Goal: Task Accomplishment & Management: Manage account settings

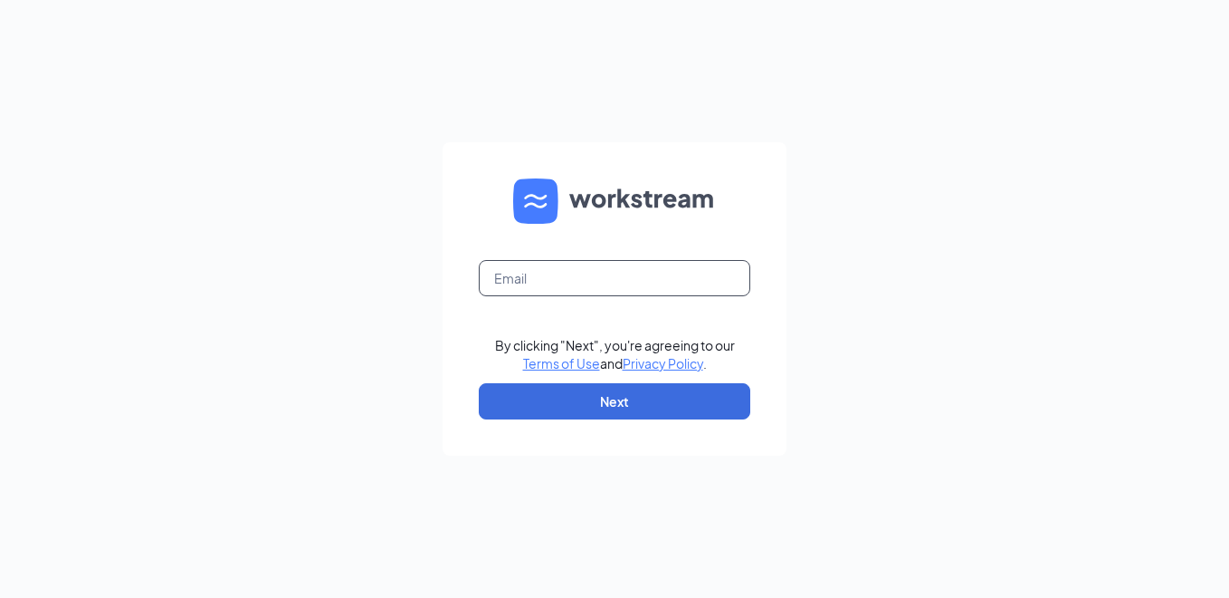
drag, startPoint x: 639, startPoint y: 298, endPoint x: 644, endPoint y: 273, distance: 24.9
click at [640, 284] on form "By clicking "Next", you're agreeing to our Terms of Use and Privacy Policy . Ne…" at bounding box center [615, 298] width 344 height 313
click at [644, 273] on input "text" at bounding box center [615, 278] width 272 height 36
type input "[EMAIL_ADDRESS][DOMAIN_NAME]"
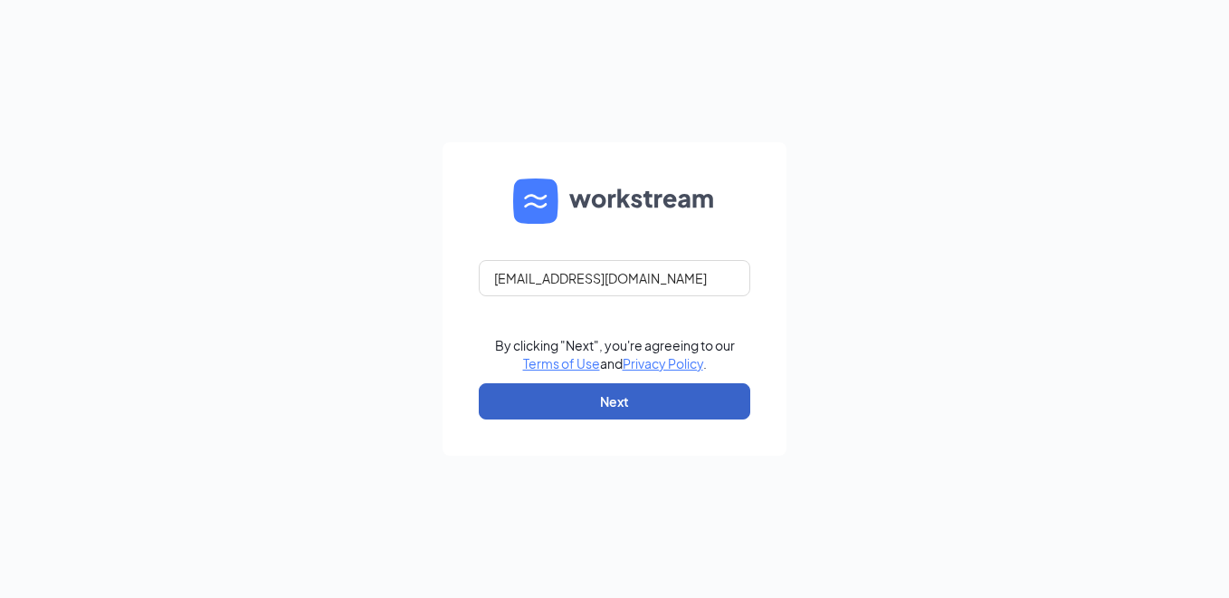
click at [612, 404] on button "Next" at bounding box center [615, 401] width 272 height 36
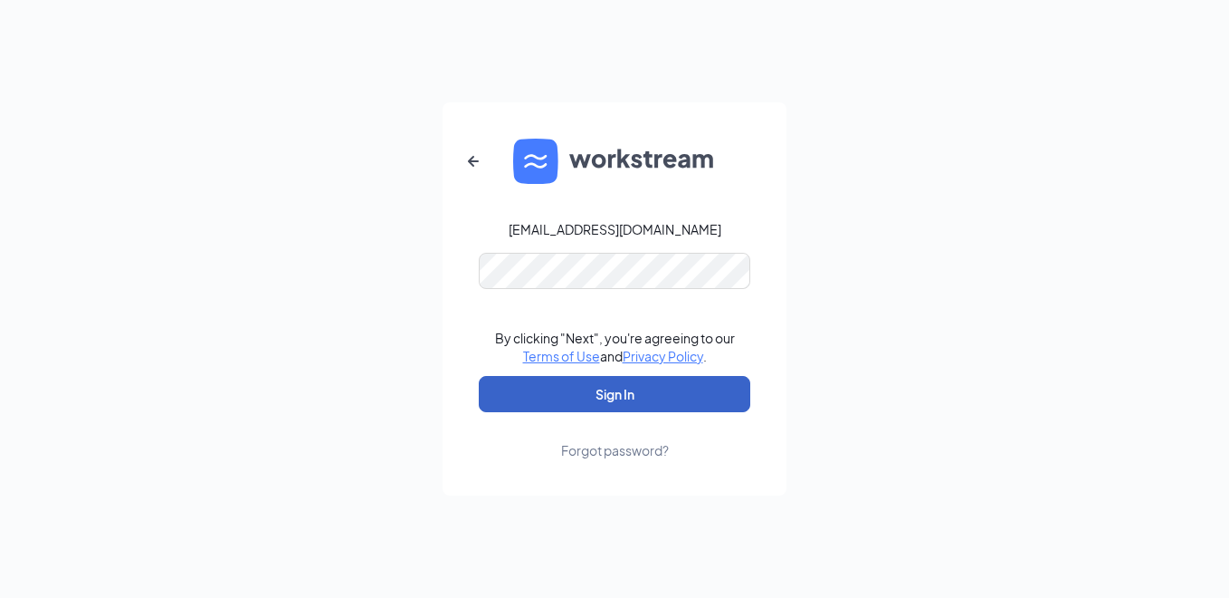
click at [661, 391] on button "Sign In" at bounding box center [615, 394] width 272 height 36
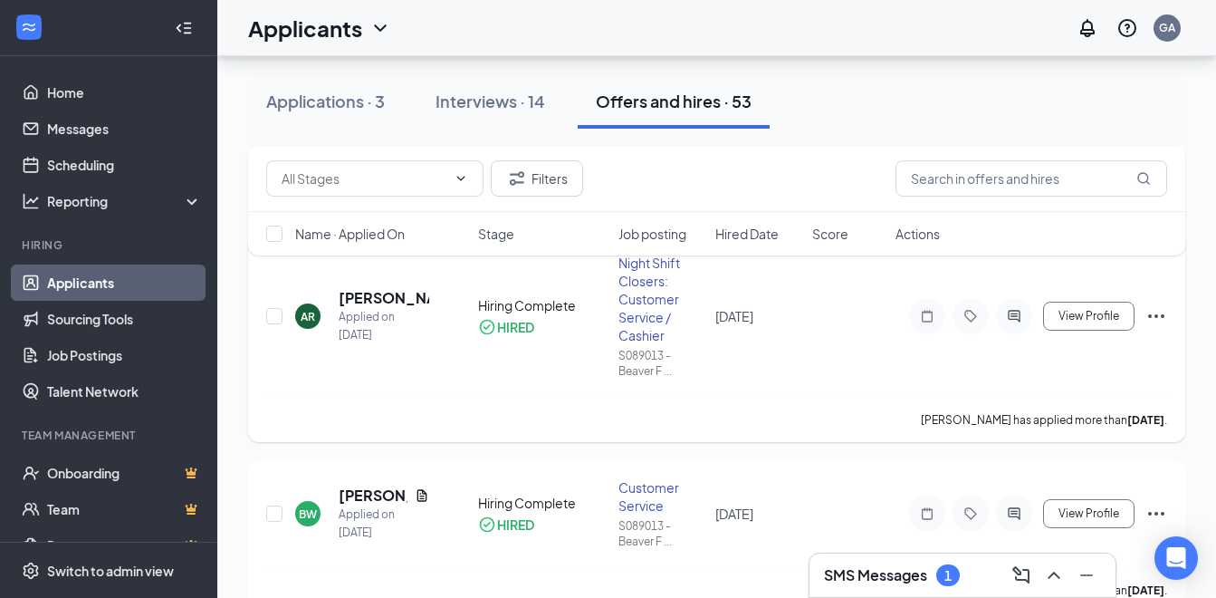
scroll to position [724, 0]
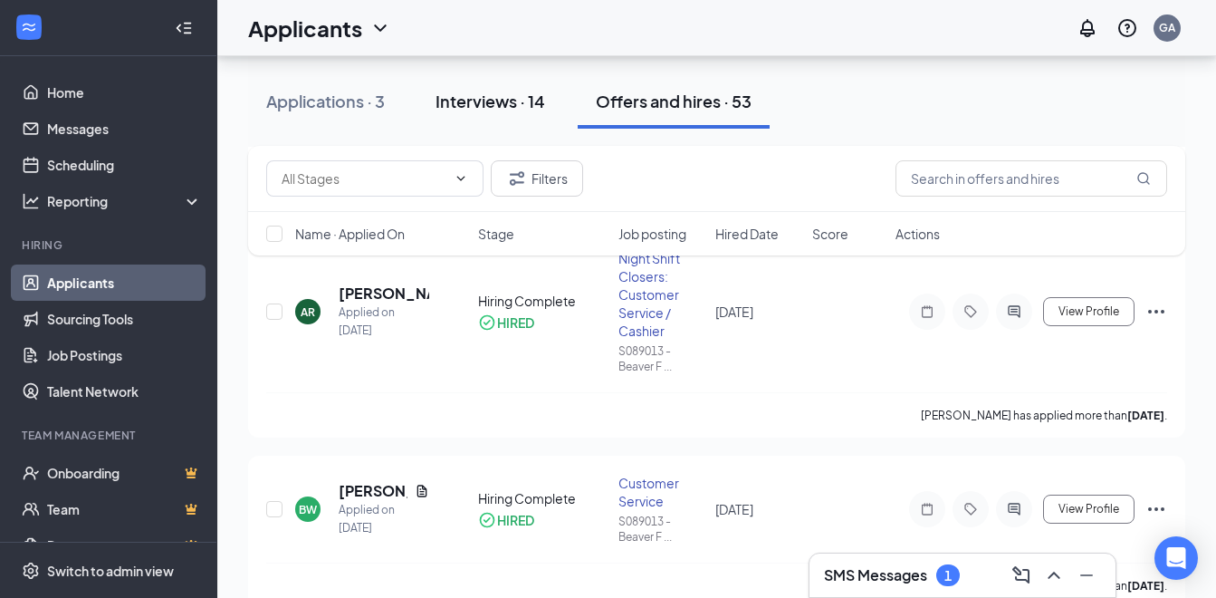
click at [549, 93] on button "Interviews · 14" at bounding box center [490, 101] width 146 height 54
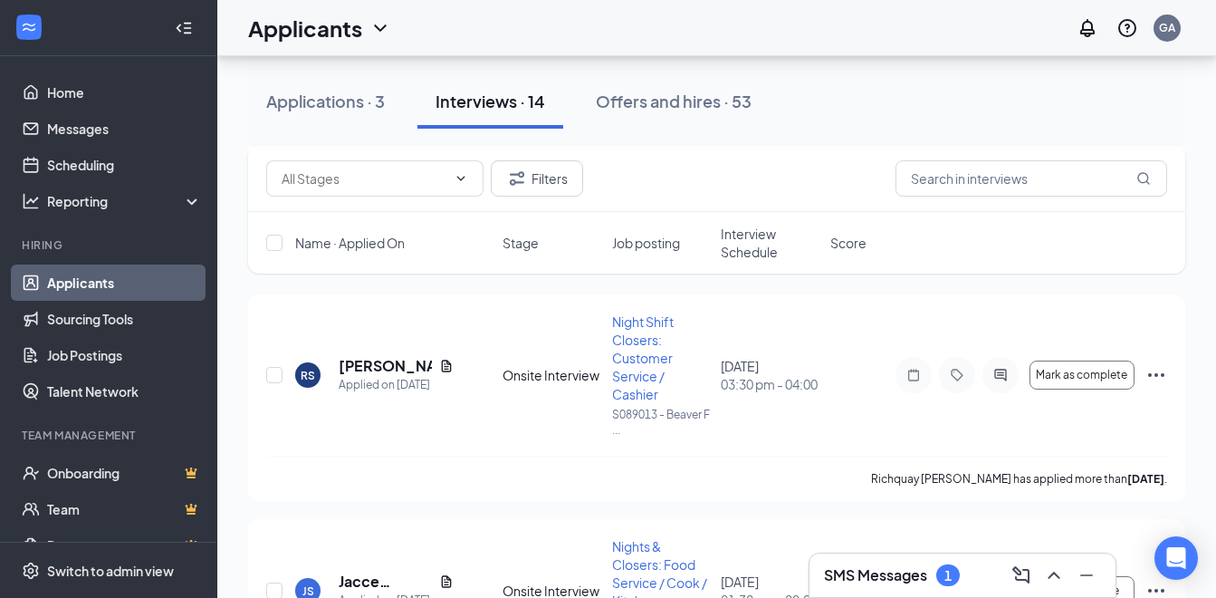
scroll to position [815, 0]
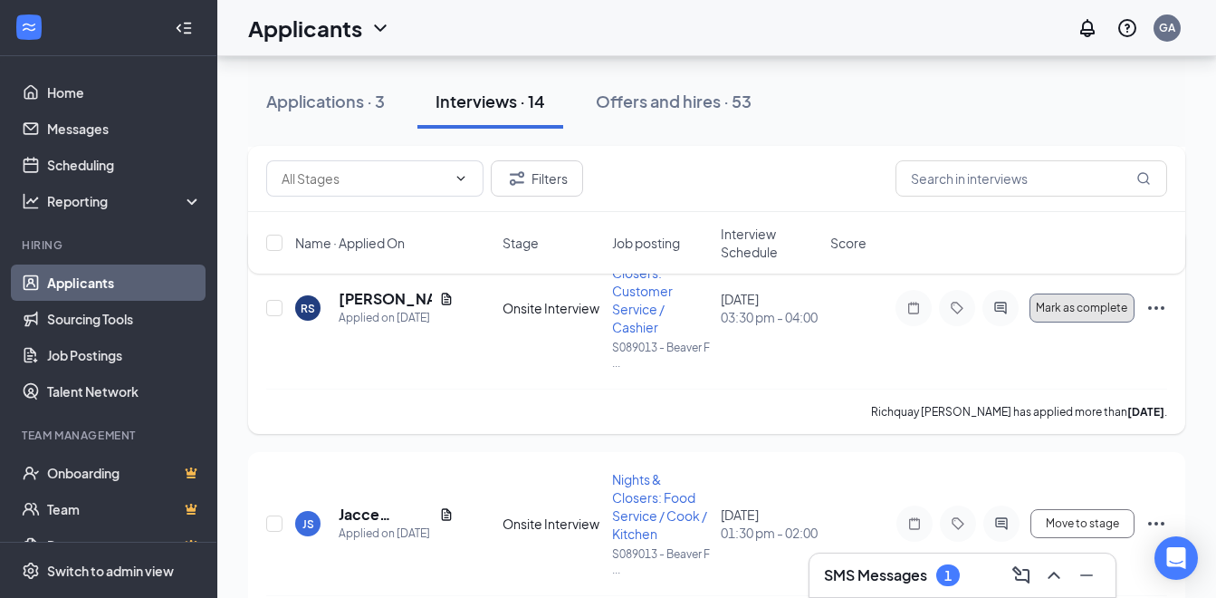
click at [1114, 301] on span "Mark as complete" at bounding box center [1081, 307] width 91 height 13
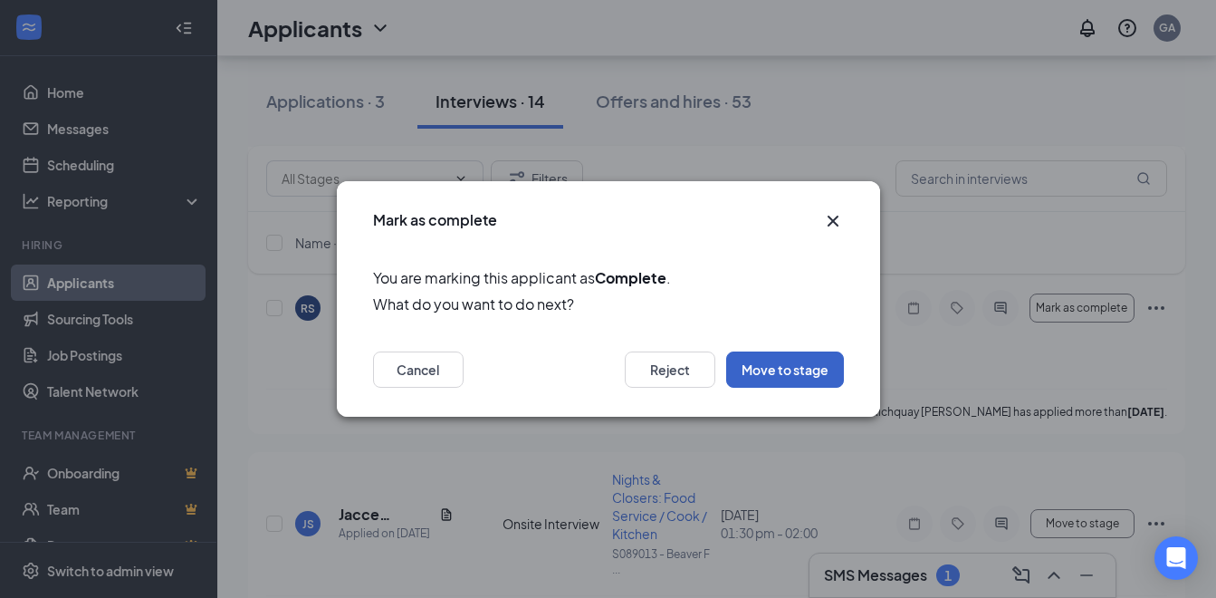
click at [813, 368] on button "Move to stage" at bounding box center [785, 369] width 118 height 36
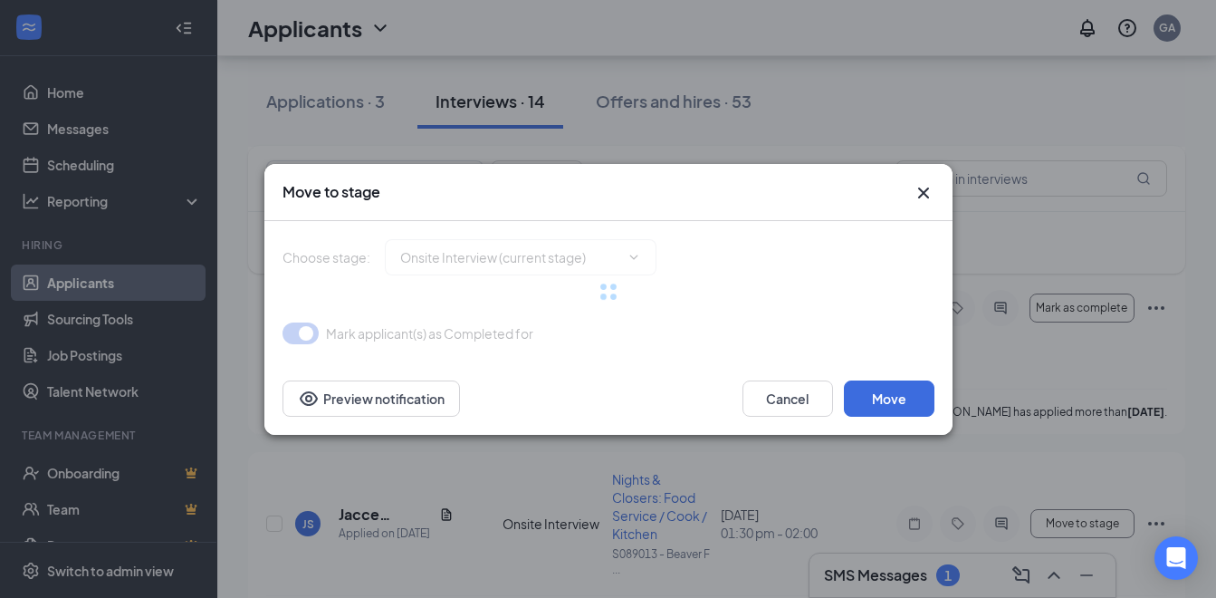
type input "Hiring Complete (final stage)"
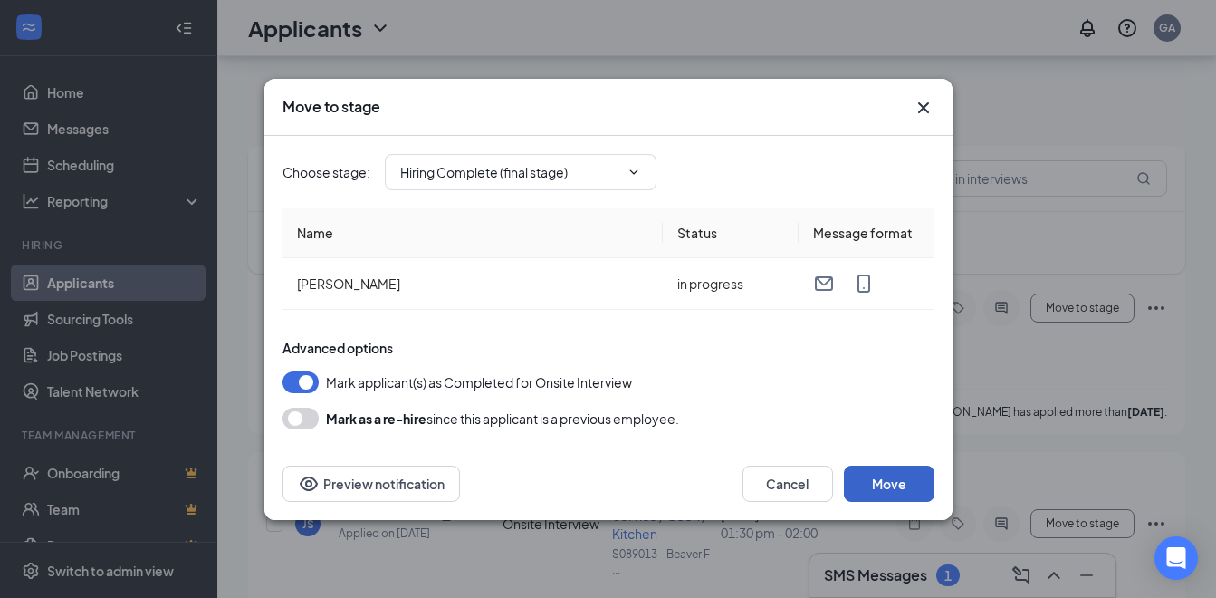
click at [892, 489] on button "Move" at bounding box center [889, 483] width 91 height 36
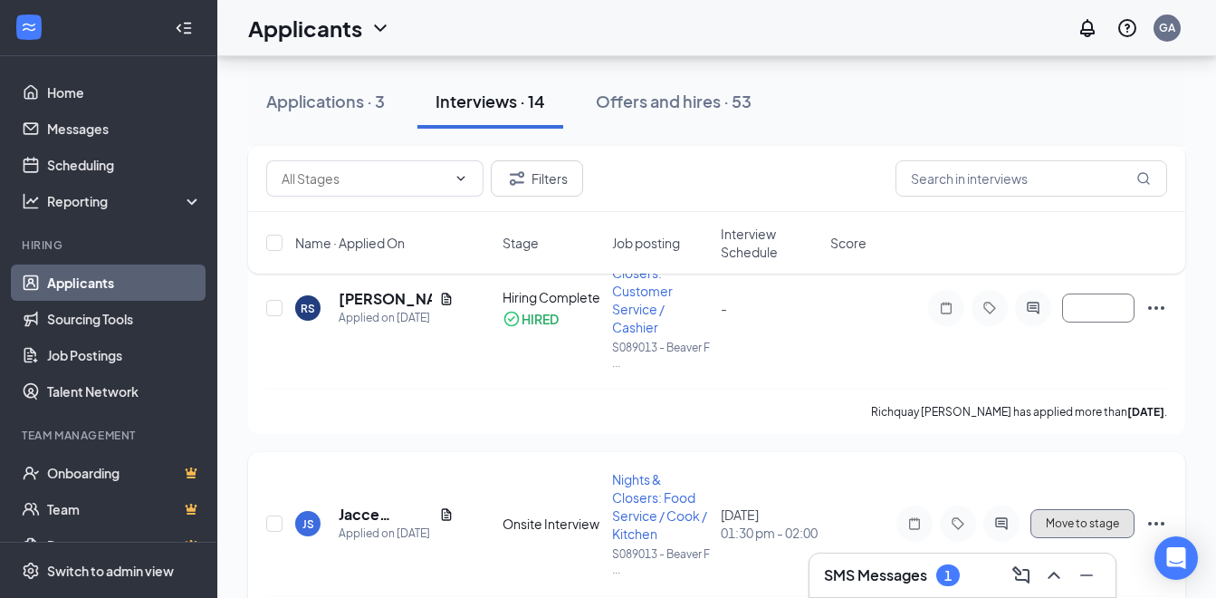
click at [1099, 524] on span "Move to stage" at bounding box center [1082, 523] width 73 height 13
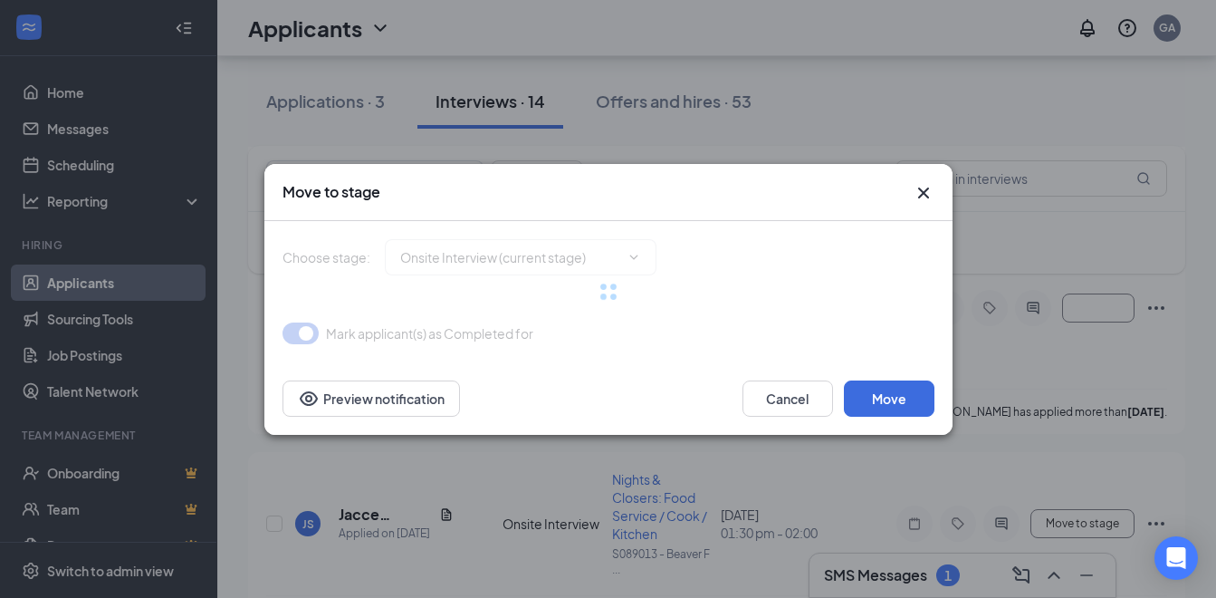
type input "Hiring Complete (final stage)"
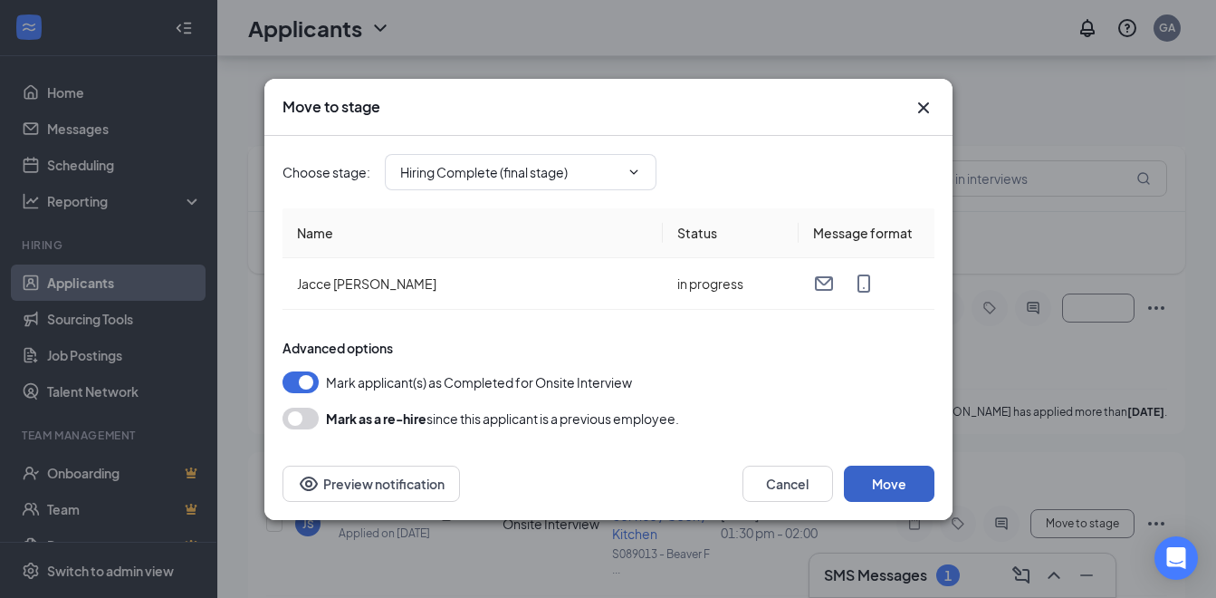
click at [900, 483] on button "Move" at bounding box center [889, 483] width 91 height 36
